Goal: Information Seeking & Learning: Learn about a topic

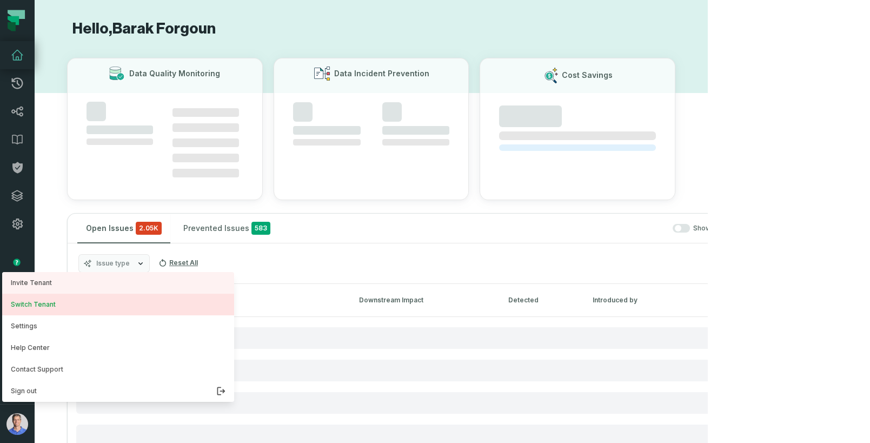
click at [41, 305] on button "Switch Tenant" at bounding box center [118, 305] width 232 height 22
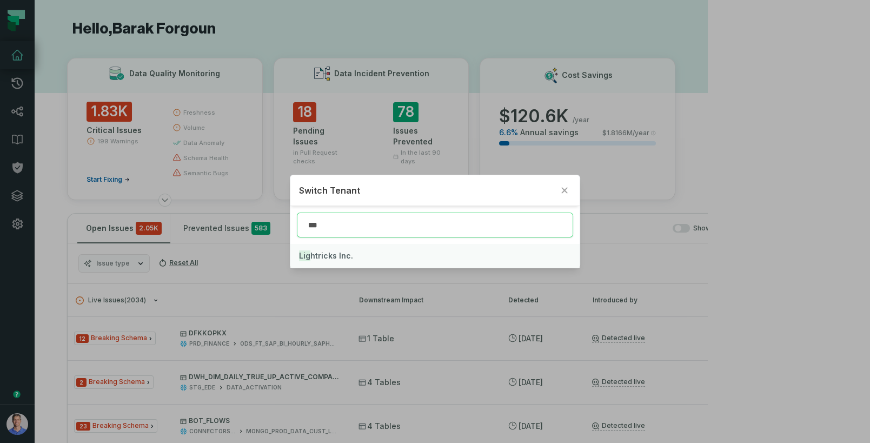
type input "***"
click at [344, 262] on button "Lig htricks Inc." at bounding box center [434, 256] width 289 height 24
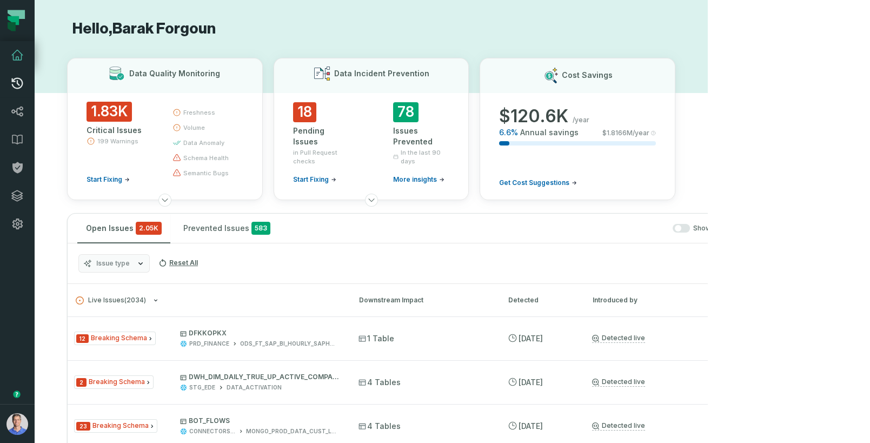
click at [11, 82] on icon at bounding box center [17, 83] width 13 height 13
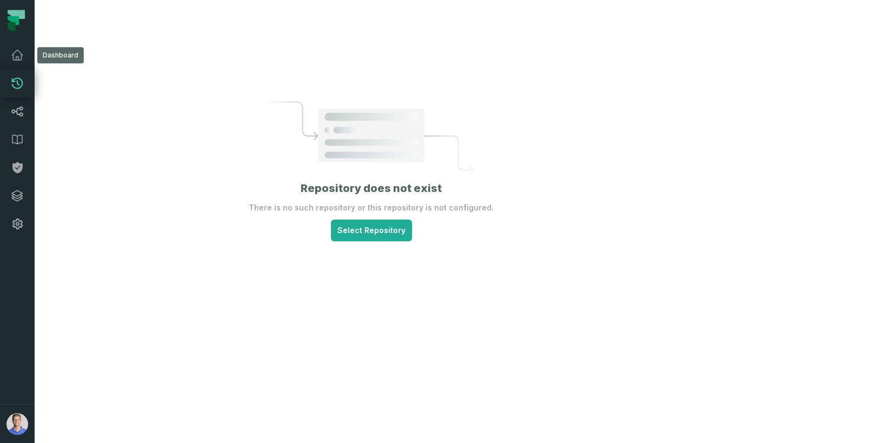
click at [19, 42] on link "Dashboard" at bounding box center [17, 55] width 35 height 28
click at [20, 50] on icon at bounding box center [17, 55] width 13 height 13
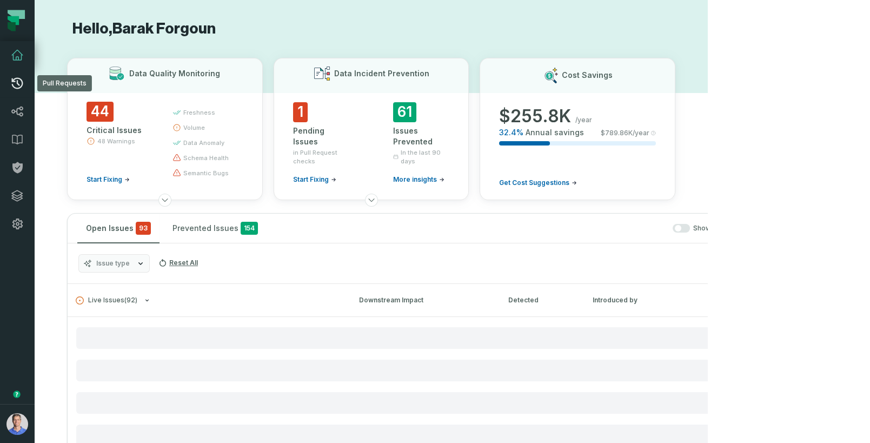
click at [21, 76] on link "Pull Requests" at bounding box center [17, 83] width 35 height 28
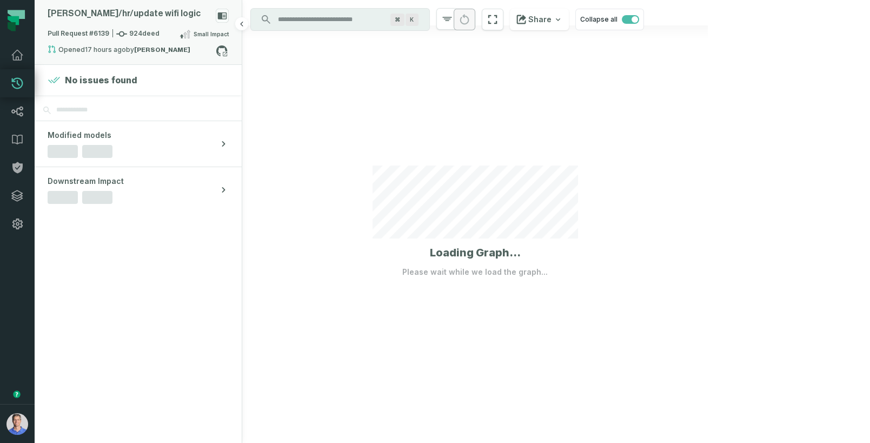
click at [189, 15] on div "[PERSON_NAME]/ hr/ update wifi logic" at bounding box center [138, 18] width 181 height 19
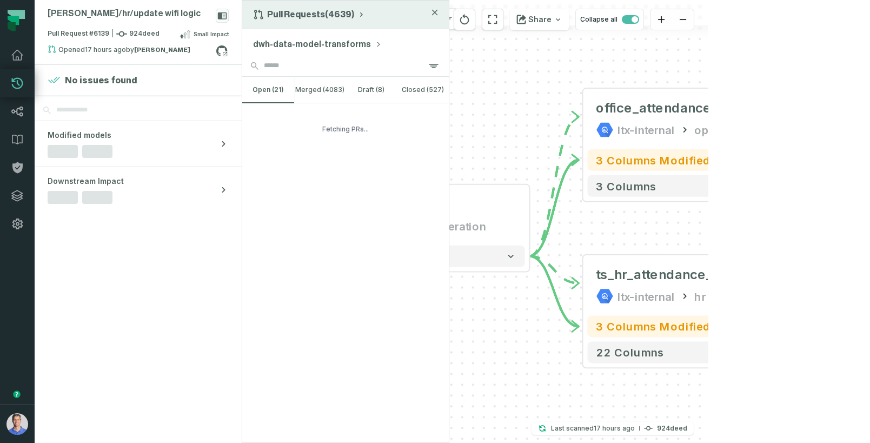
click at [296, 18] on button "Pull Requests (4639)" at bounding box center [309, 14] width 112 height 11
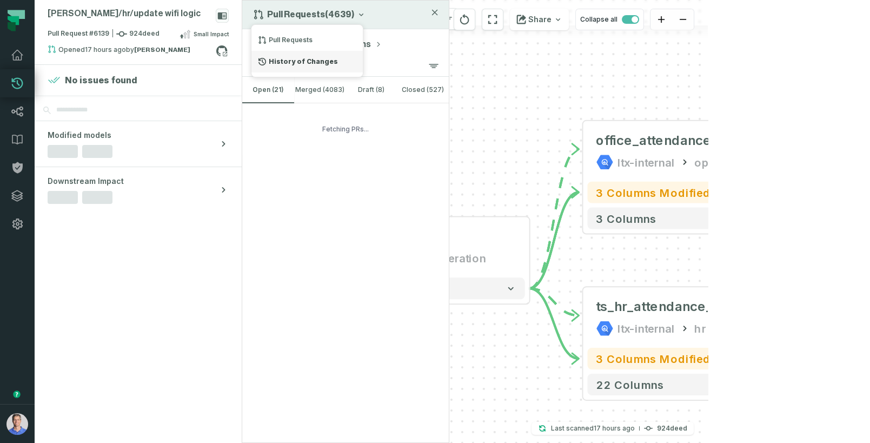
click at [289, 58] on div "History of Changes" at bounding box center [306, 62] width 111 height 22
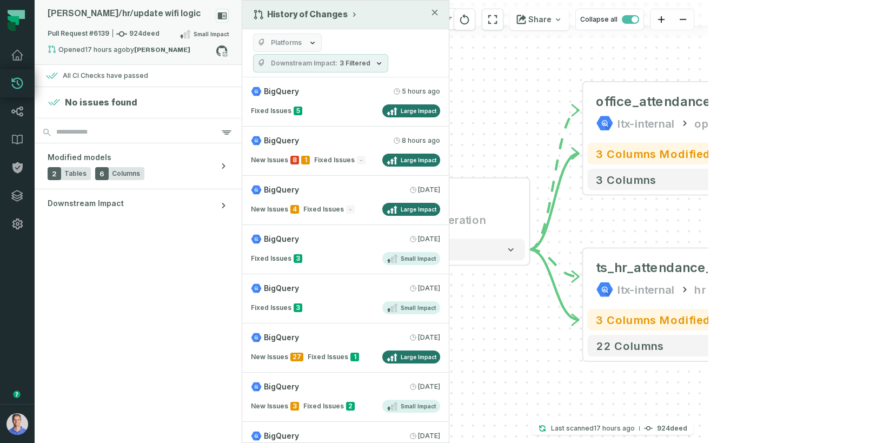
click at [184, 17] on div "[PERSON_NAME]/ hr/ update wifi logic" at bounding box center [138, 18] width 181 height 19
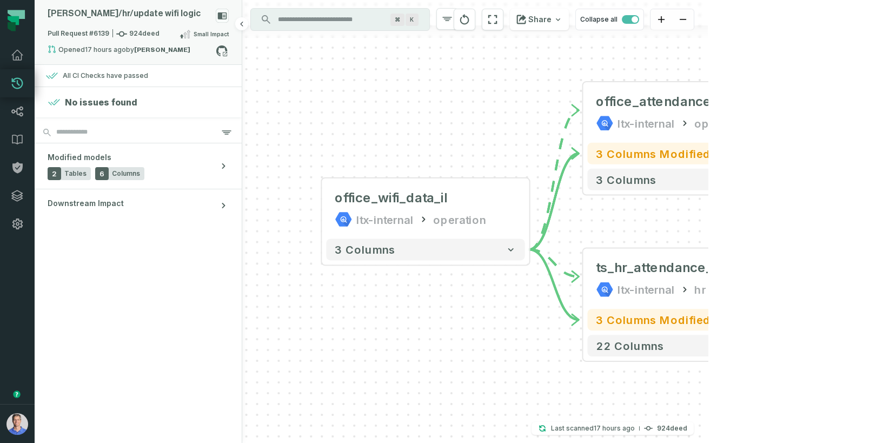
click at [184, 17] on div "[PERSON_NAME]/ hr/ update wifi logic" at bounding box center [138, 18] width 181 height 19
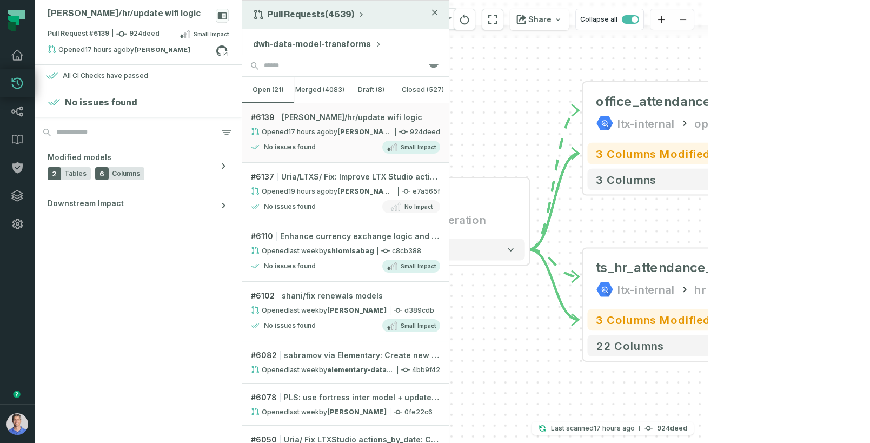
click at [328, 9] on button "Pull Requests (4639)" at bounding box center [309, 14] width 112 height 11
click at [298, 64] on div "History of Changes" at bounding box center [306, 62] width 111 height 22
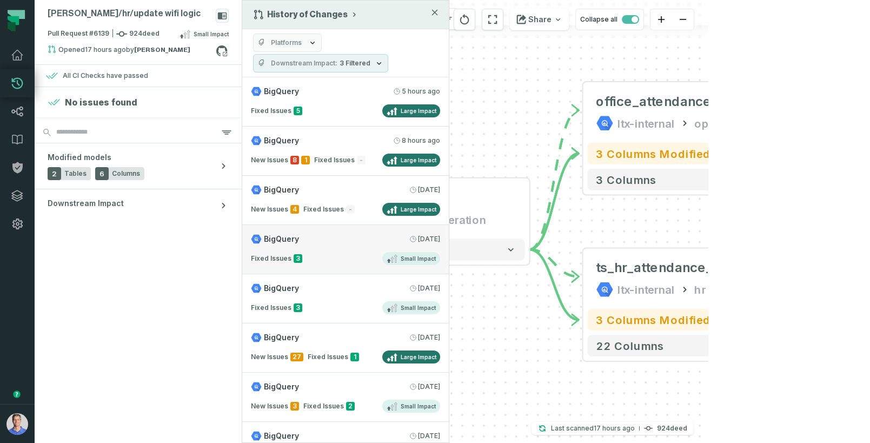
click at [336, 252] on div "Fixed Issues 3 Small Impact" at bounding box center [345, 258] width 189 height 13
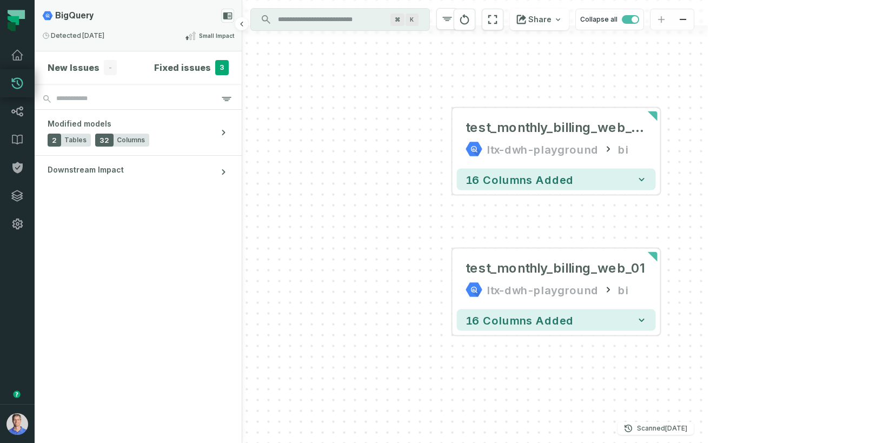
click at [217, 39] on span "Small Impact" at bounding box center [216, 36] width 35 height 8
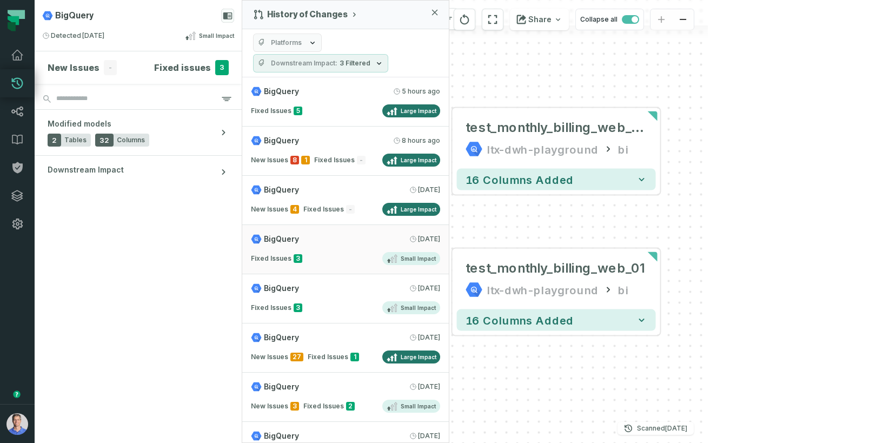
click at [301, 44] on button "Platforms" at bounding box center [287, 43] width 69 height 18
click at [360, 34] on div "Platforms Downstream Impact 3 Filtered" at bounding box center [345, 53] width 207 height 48
click at [342, 203] on div "New Issues 4 Fixed Issues - Large Impact" at bounding box center [345, 209] width 189 height 13
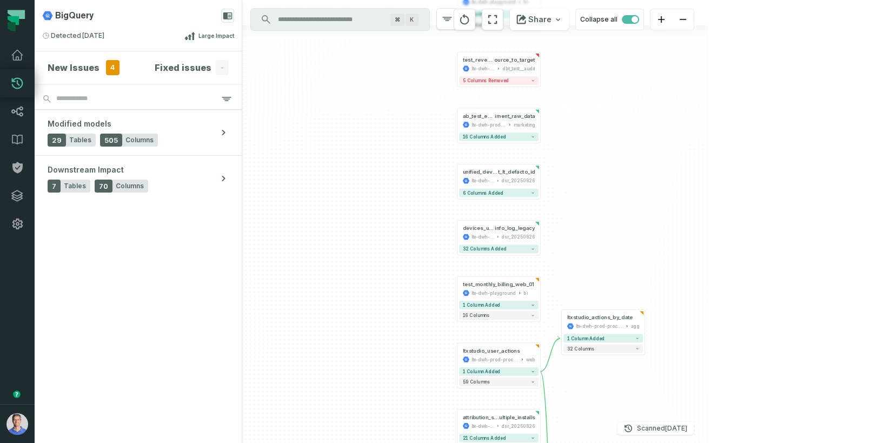
drag, startPoint x: 582, startPoint y: 134, endPoint x: 565, endPoint y: 105, distance: 33.0
click at [565, 105] on div "+ ab_test_raw_data ltx-dwh-prod-processed marketing + 2 columns removed 33 colu…" at bounding box center [474, 221] width 465 height 443
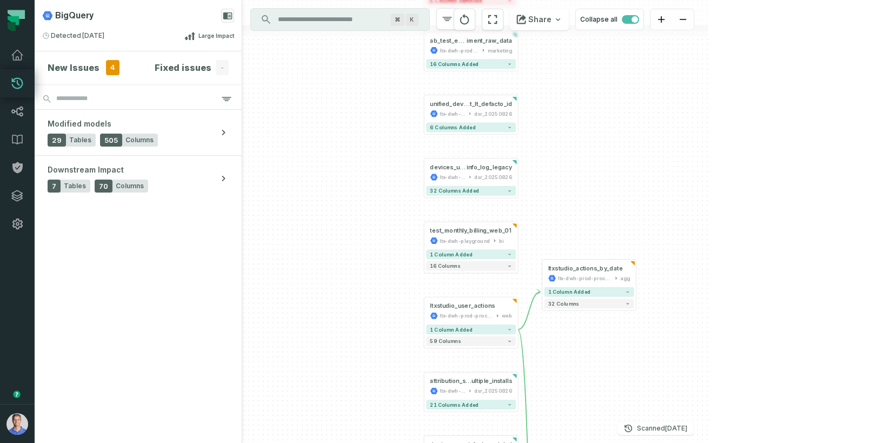
drag, startPoint x: 583, startPoint y: 258, endPoint x: 565, endPoint y: 192, distance: 69.0
click at [565, 192] on div "+ ab_test_raw_data ltx-dwh-prod-processed marketing + 2 columns removed 33 colu…" at bounding box center [474, 221] width 465 height 443
click at [708, 70] on div "+ ab_test_raw_data ltx-dwh-prod-processed marketing + 2 columns removed 33 colu…" at bounding box center [474, 221] width 465 height 443
